Goal: Task Accomplishment & Management: Manage account settings

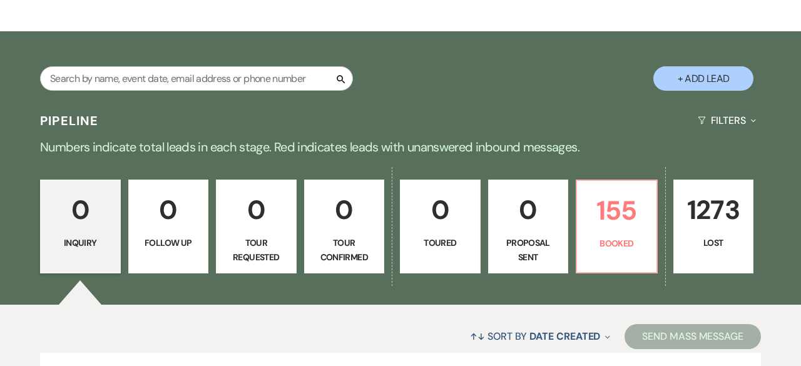
scroll to position [186, 0]
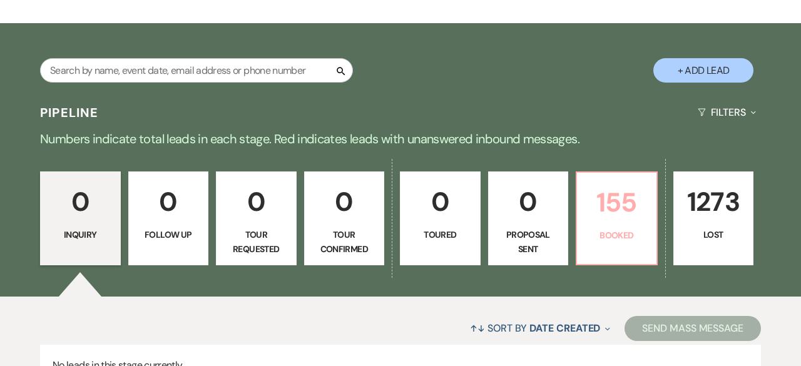
click at [613, 213] on p "155" at bounding box center [616, 202] width 64 height 42
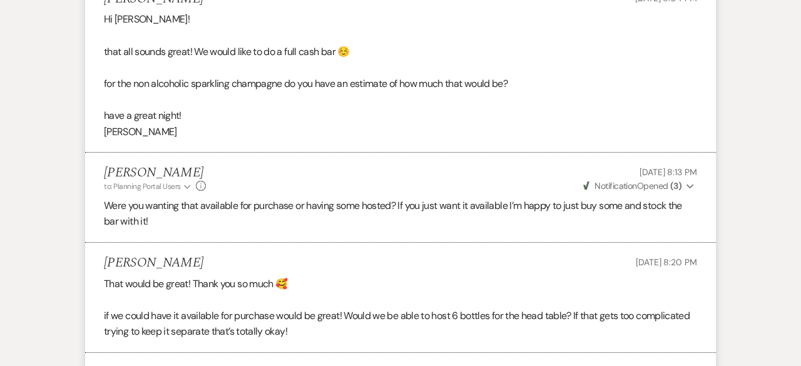
scroll to position [302, 0]
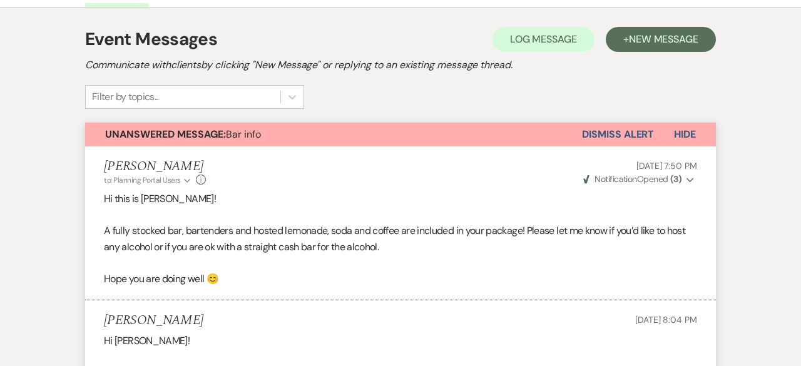
click at [619, 123] on button "Dismiss Alert" at bounding box center [618, 135] width 72 height 24
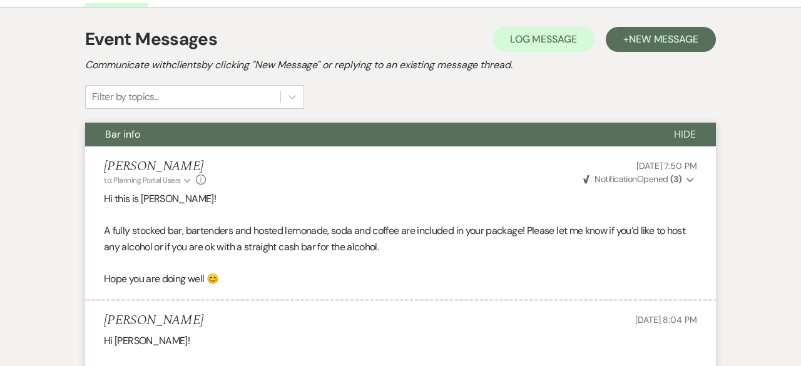
scroll to position [0, 0]
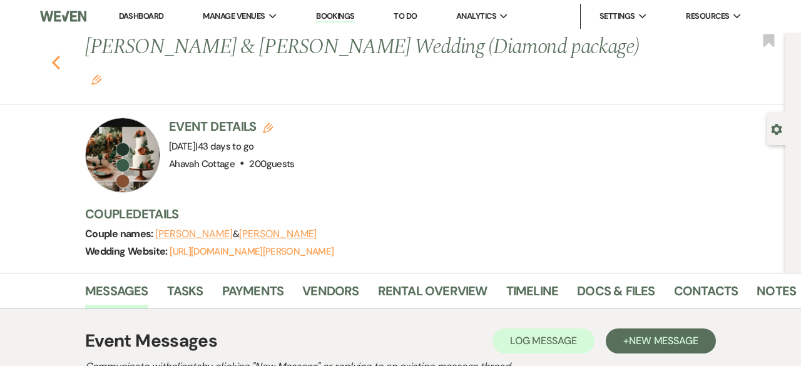
click at [58, 55] on icon "Previous" at bounding box center [55, 62] width 9 height 15
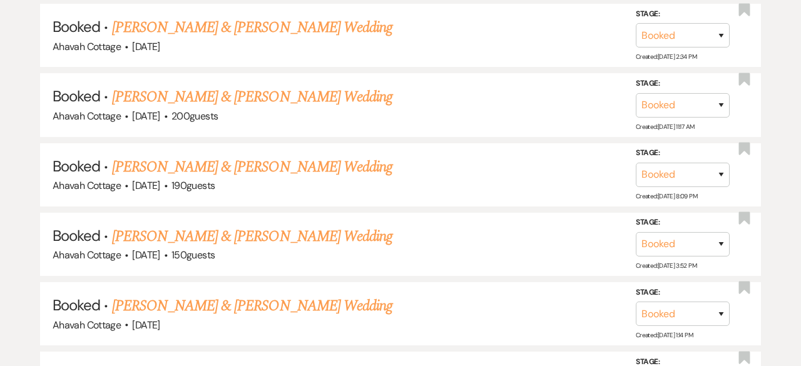
scroll to position [2237, 0]
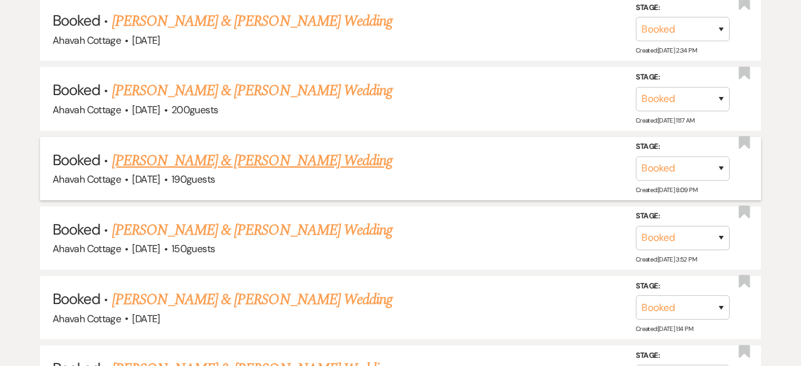
click at [268, 150] on link "[PERSON_NAME] & [PERSON_NAME] Wedding" at bounding box center [252, 161] width 280 height 23
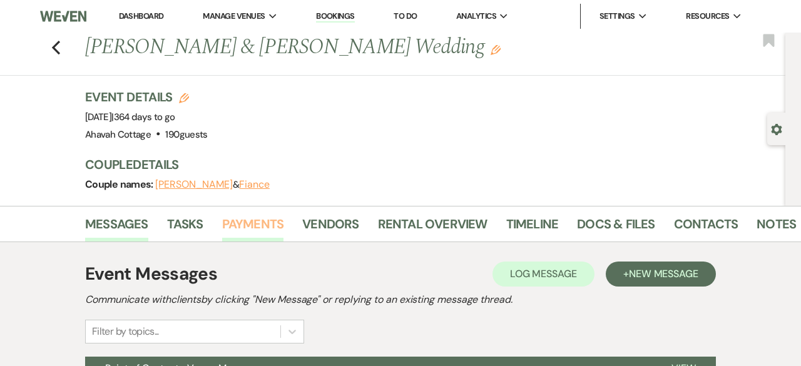
click at [254, 227] on link "Payments" at bounding box center [253, 228] width 62 height 28
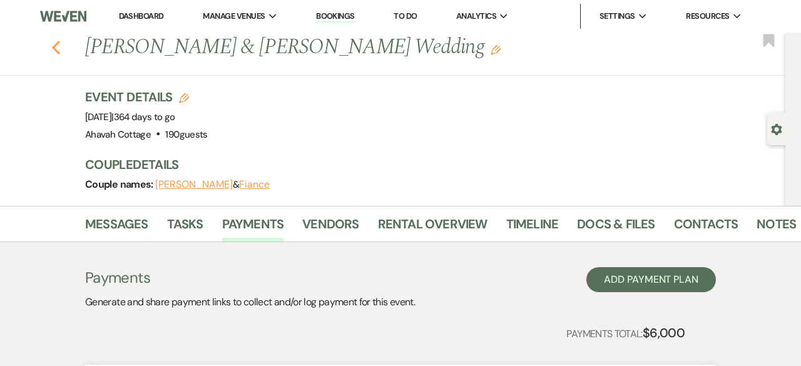
click at [53, 46] on icon "Previous" at bounding box center [55, 47] width 9 height 15
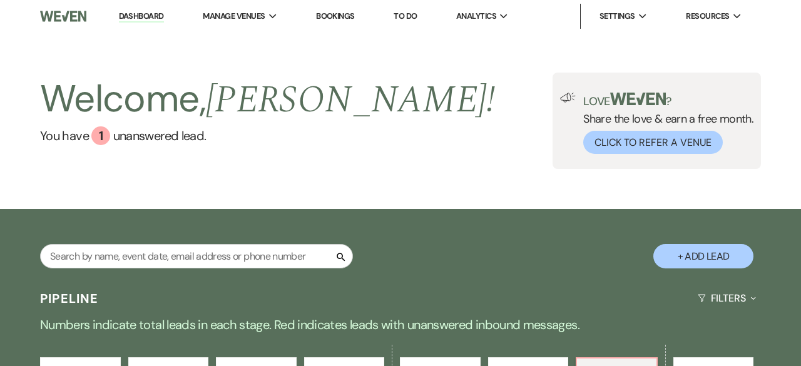
scroll to position [539, 0]
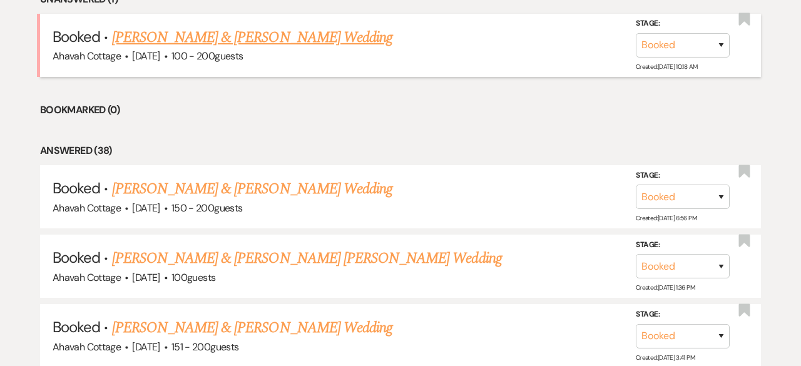
click at [308, 36] on link "[PERSON_NAME] & [PERSON_NAME] Wedding" at bounding box center [252, 37] width 280 height 23
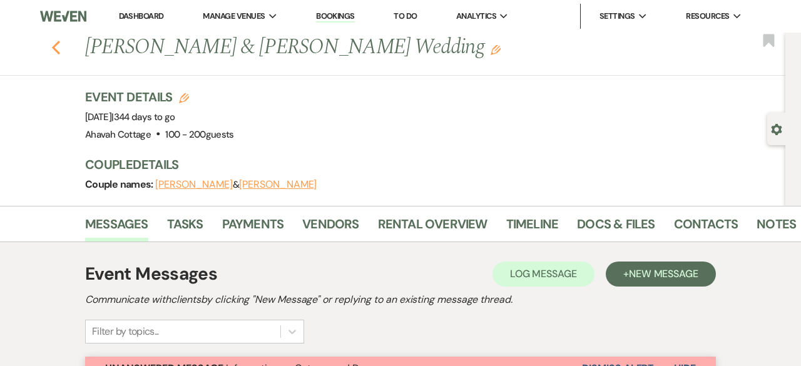
click at [53, 49] on icon "Previous" at bounding box center [55, 47] width 9 height 15
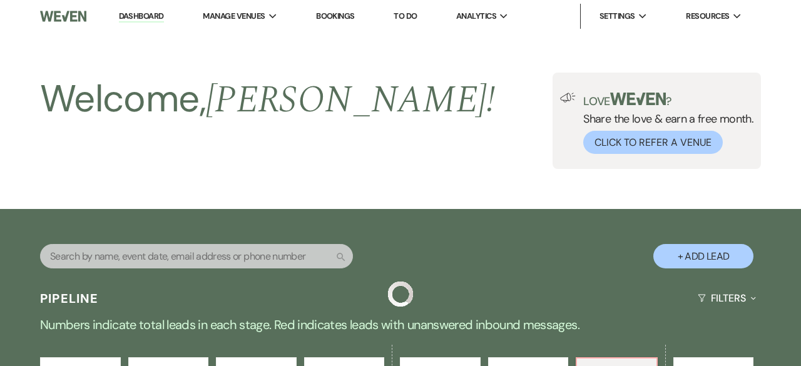
scroll to position [539, 0]
